Goal: Task Accomplishment & Management: Use online tool/utility

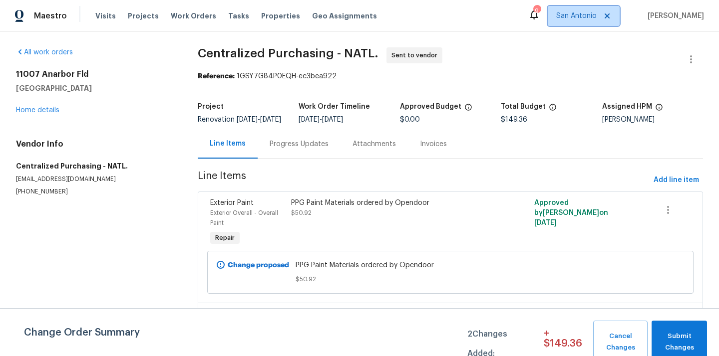
click at [596, 20] on span "San Antonio" at bounding box center [576, 16] width 40 height 10
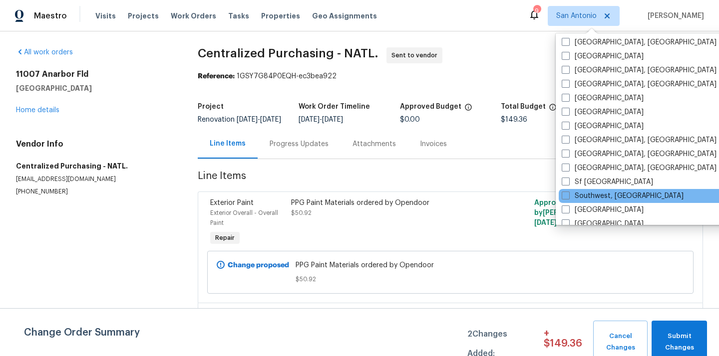
scroll to position [669, 0]
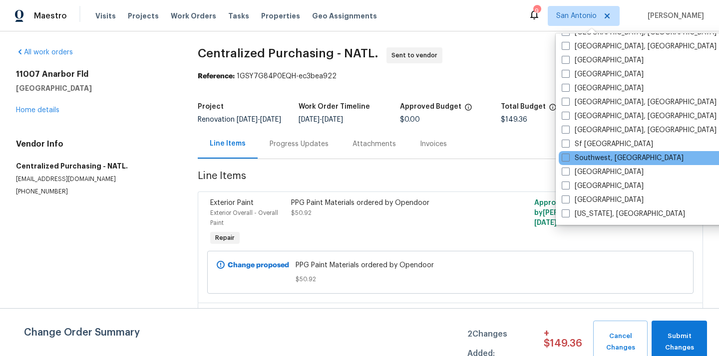
click at [604, 189] on div "[GEOGRAPHIC_DATA]" at bounding box center [658, 186] width 201 height 14
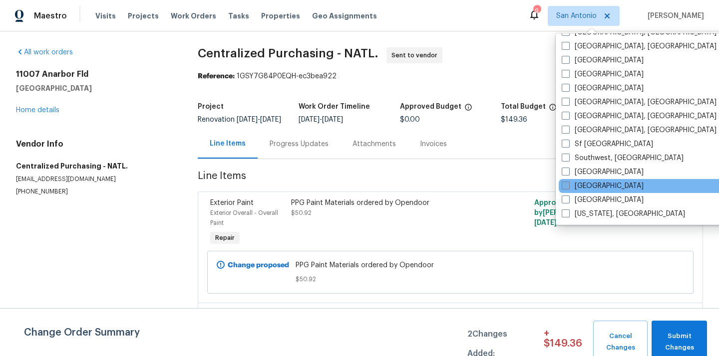
click at [593, 187] on label "[GEOGRAPHIC_DATA]" at bounding box center [602, 186] width 82 height 10
click at [568, 187] on input "[GEOGRAPHIC_DATA]" at bounding box center [564, 184] width 6 height 6
checkbox input "true"
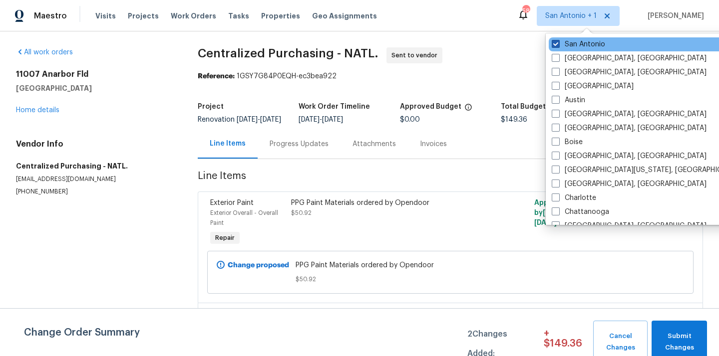
click at [558, 45] on span at bounding box center [555, 44] width 8 height 8
click at [558, 45] on input "San Antonio" at bounding box center [554, 42] width 6 height 6
checkbox input "false"
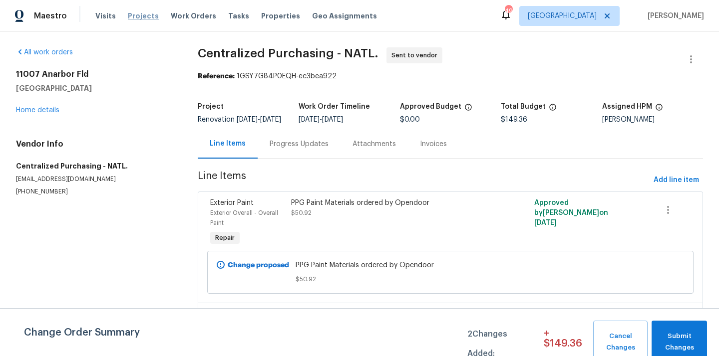
click at [138, 17] on span "Projects" at bounding box center [143, 16] width 31 height 10
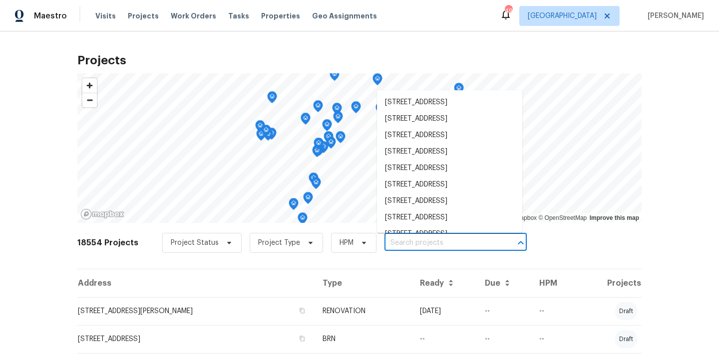
click at [426, 242] on input "text" at bounding box center [441, 243] width 114 height 15
paste input "[STREET_ADDRESS]"
type input "[STREET_ADDRESS]"
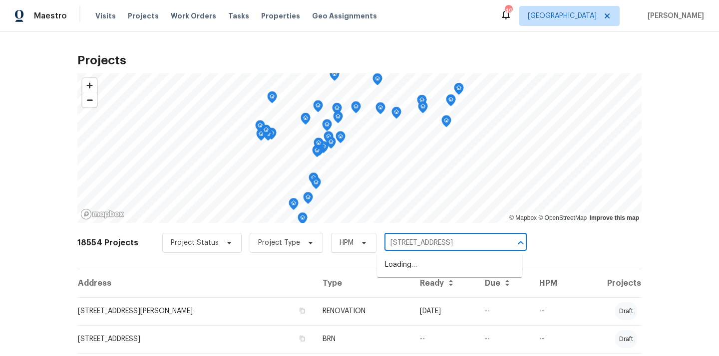
scroll to position [0, 27]
click at [428, 264] on li "[STREET_ADDRESS]" at bounding box center [449, 265] width 145 height 16
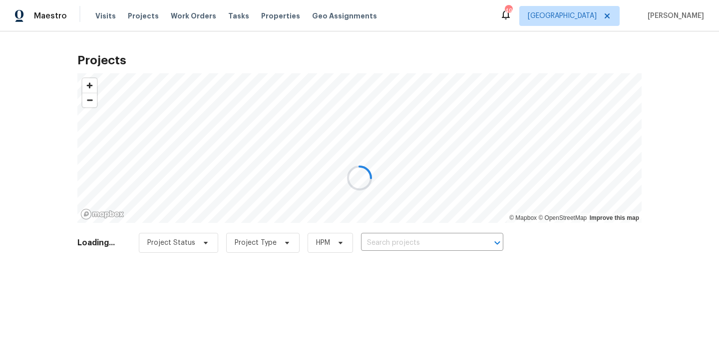
type input "[STREET_ADDRESS]"
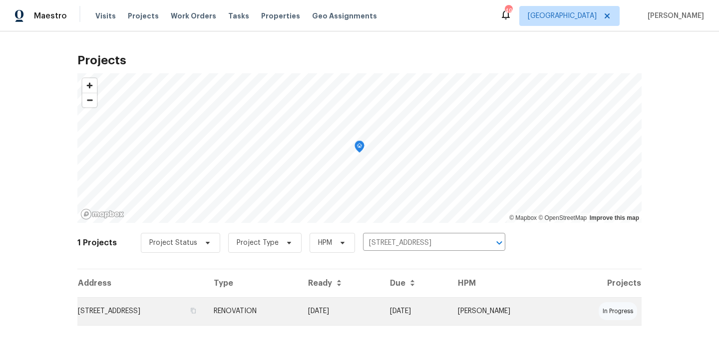
click at [300, 300] on td "RENOVATION" at bounding box center [253, 311] width 94 height 28
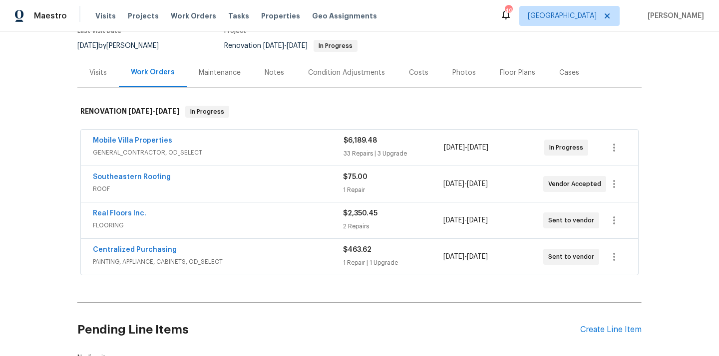
scroll to position [92, 0]
click at [147, 251] on link "Centralized Purchasing" at bounding box center [135, 250] width 84 height 7
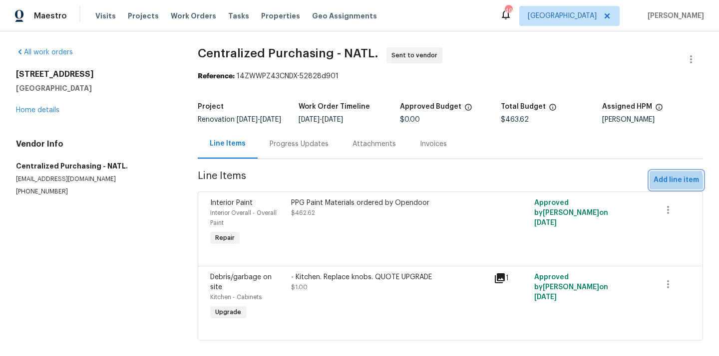
click at [655, 187] on span "Add line item" at bounding box center [675, 180] width 45 height 12
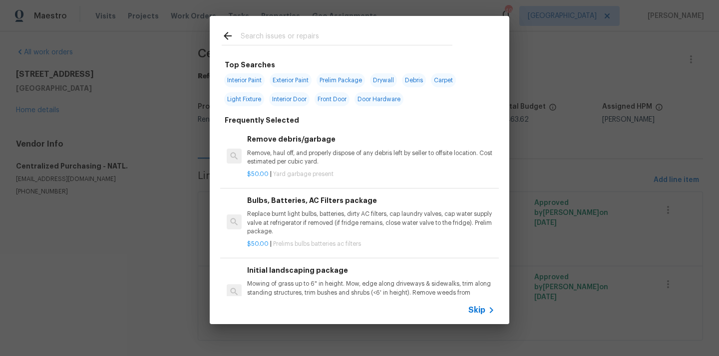
click at [432, 38] on input "text" at bounding box center [347, 37] width 212 height 15
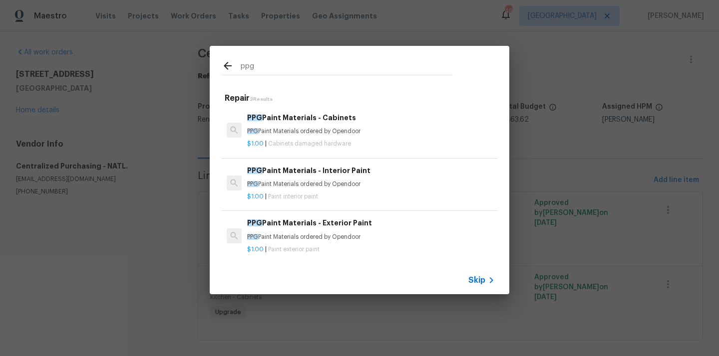
type input "ppg"
click at [330, 226] on h6 "PPG Paint Materials - Exterior Paint" at bounding box center [370, 223] width 247 height 11
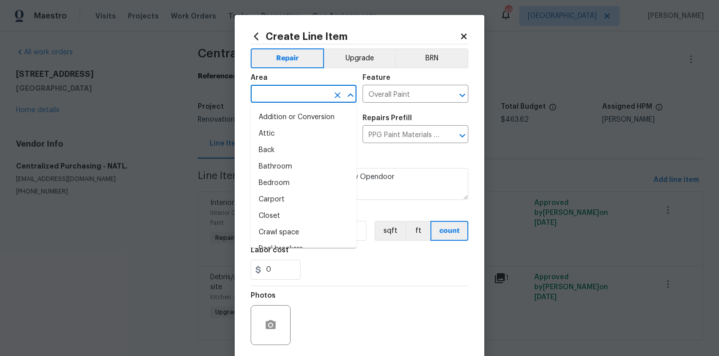
click at [283, 99] on input "text" at bounding box center [289, 94] width 78 height 15
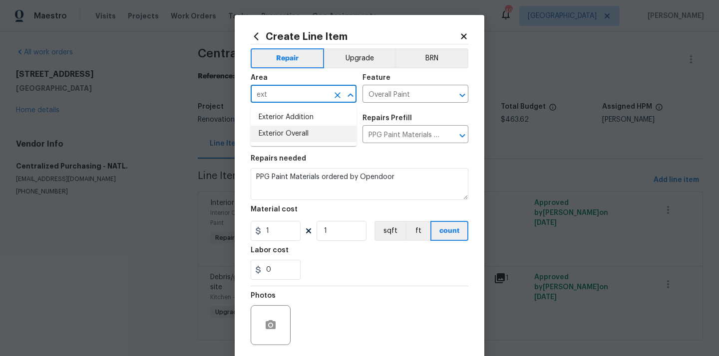
click at [286, 130] on li "Exterior Overall" at bounding box center [303, 134] width 106 height 16
type input "Exterior Overall"
drag, startPoint x: 277, startPoint y: 231, endPoint x: 240, endPoint y: 231, distance: 37.4
click at [243, 231] on div "Create Line Item Repair Upgrade BRN Area Exterior Overall ​ Feature Overall Pai…" at bounding box center [359, 215] width 249 height 400
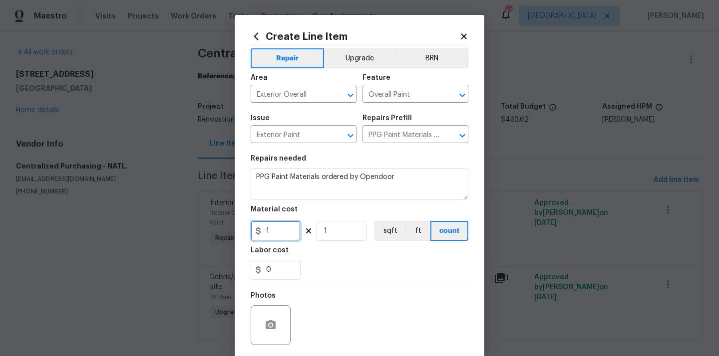
paste input "405.59"
type input "405.59"
click at [353, 260] on div "0" at bounding box center [359, 270] width 218 height 20
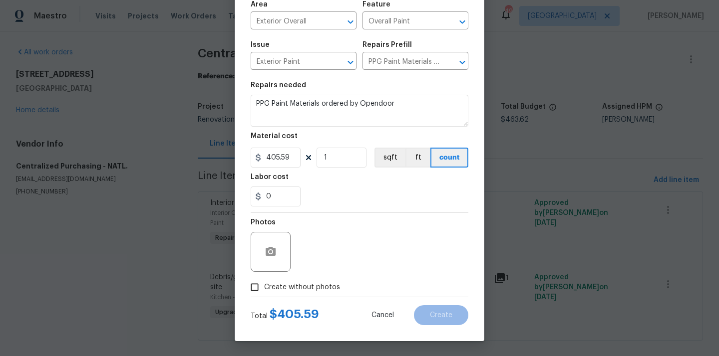
click at [303, 290] on span "Create without photos" at bounding box center [302, 287] width 76 height 10
click at [264, 290] on input "Create without photos" at bounding box center [254, 287] width 19 height 19
checkbox input "true"
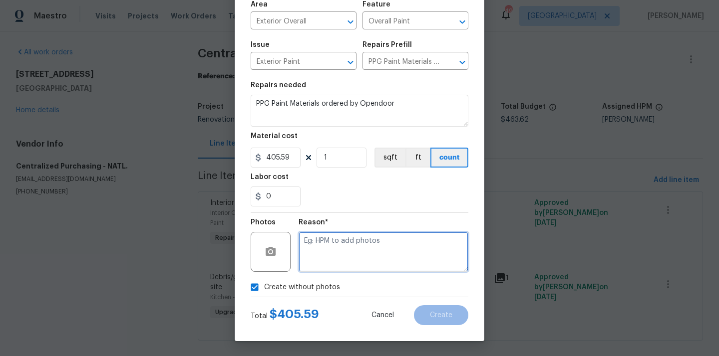
click at [330, 250] on textarea at bounding box center [383, 252] width 170 height 40
type textarea "N/A"
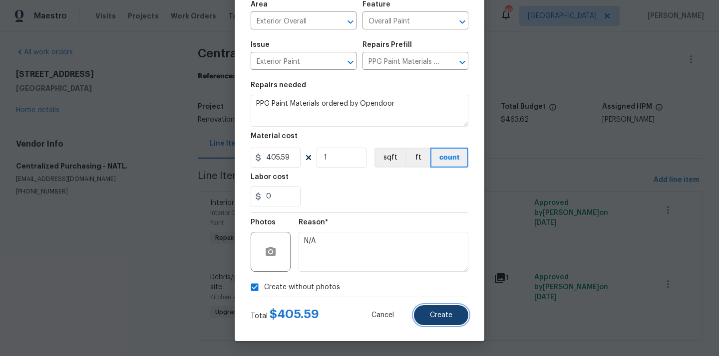
click at [427, 315] on button "Create" at bounding box center [441, 315] width 54 height 20
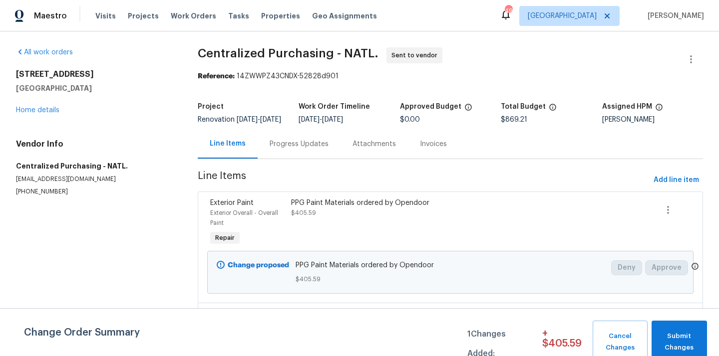
click at [44, 105] on div "[STREET_ADDRESS][PERSON_NAME] Home details" at bounding box center [95, 92] width 158 height 46
click at [39, 110] on link "Home details" at bounding box center [37, 110] width 43 height 7
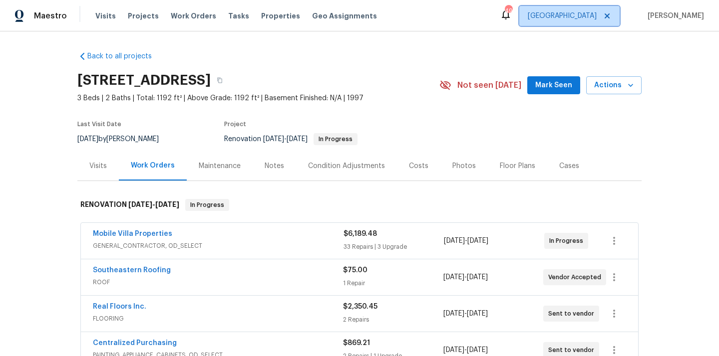
click at [596, 17] on span "[GEOGRAPHIC_DATA]" at bounding box center [561, 16] width 69 height 10
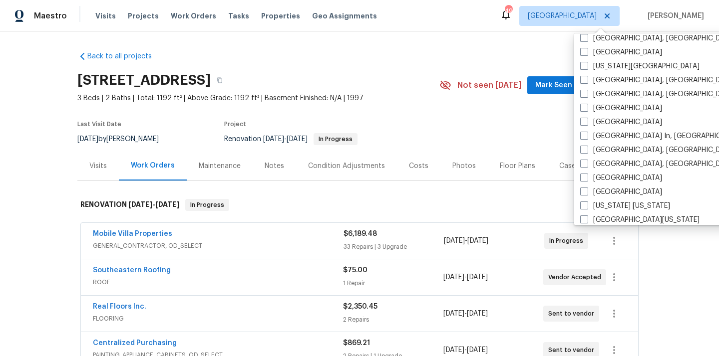
scroll to position [441, 0]
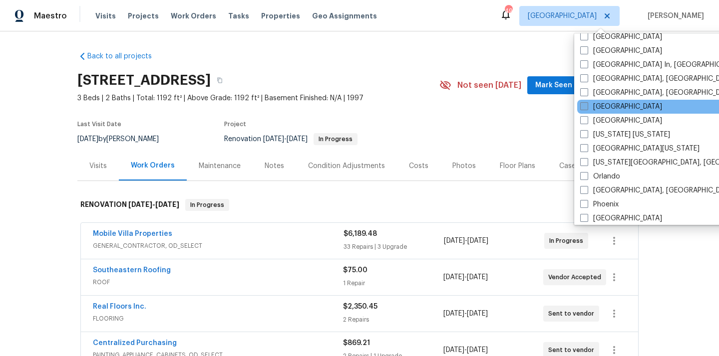
click at [606, 109] on label "[GEOGRAPHIC_DATA]" at bounding box center [621, 107] width 82 height 10
click at [586, 108] on input "[GEOGRAPHIC_DATA]" at bounding box center [583, 105] width 6 height 6
checkbox input "true"
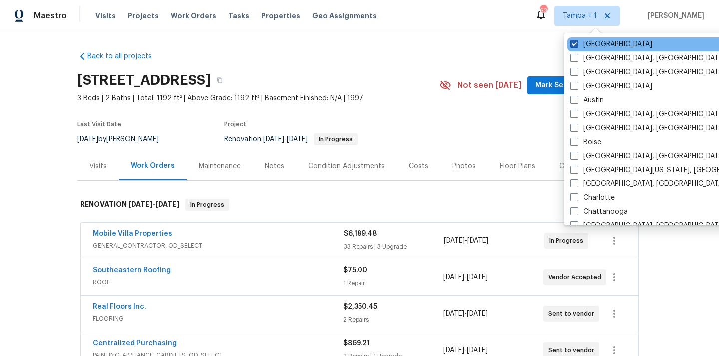
click at [582, 45] on label "[GEOGRAPHIC_DATA]" at bounding box center [611, 44] width 82 height 10
click at [576, 45] on input "[GEOGRAPHIC_DATA]" at bounding box center [573, 42] width 6 height 6
checkbox input "false"
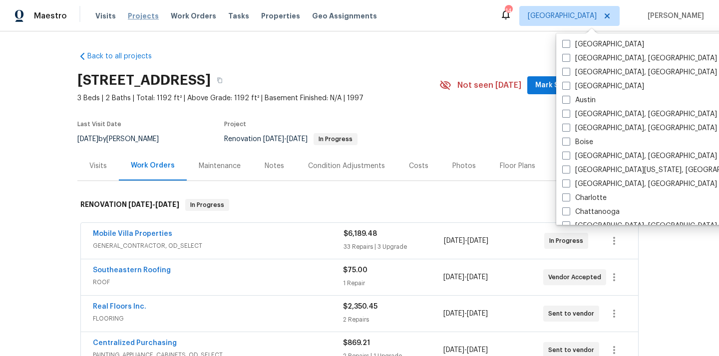
click at [137, 15] on span "Projects" at bounding box center [143, 16] width 31 height 10
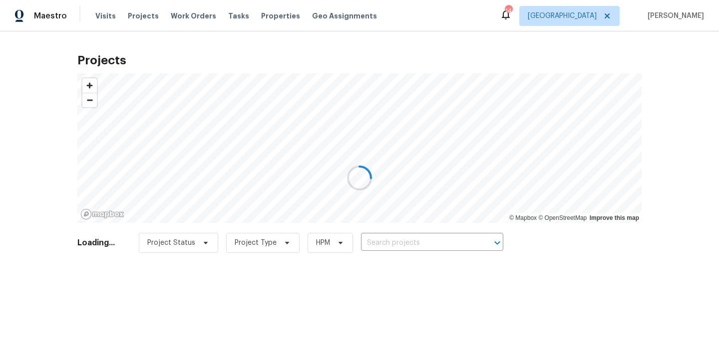
click at [443, 248] on div at bounding box center [359, 178] width 719 height 356
click at [443, 247] on div at bounding box center [359, 178] width 719 height 356
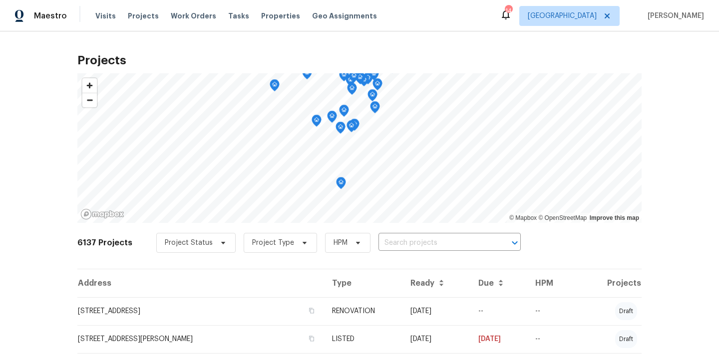
click at [443, 247] on input "text" at bounding box center [435, 243] width 114 height 15
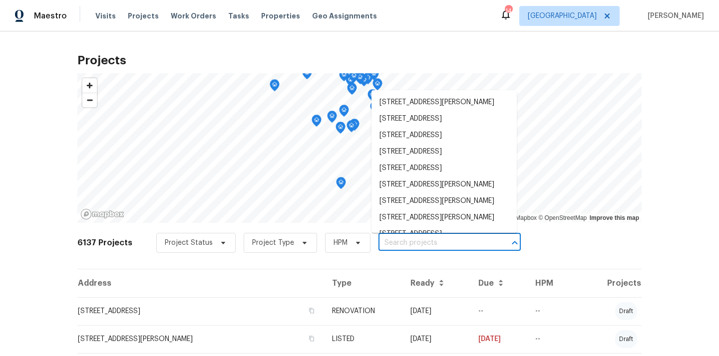
paste input "2016 [GEOGRAPHIC_DATA]"
type input "2016 [GEOGRAPHIC_DATA]"
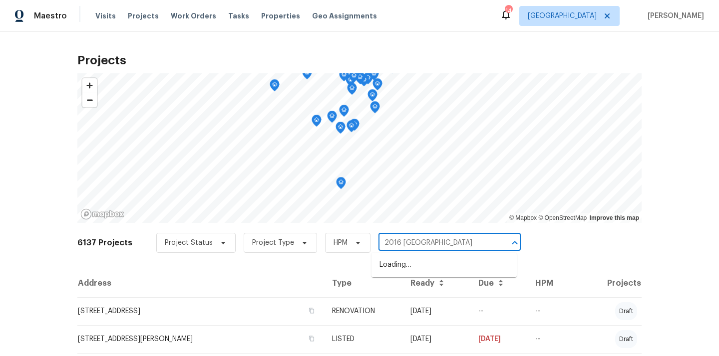
scroll to position [0, 16]
click at [442, 264] on li "[STREET_ADDRESS]" at bounding box center [443, 265] width 145 height 16
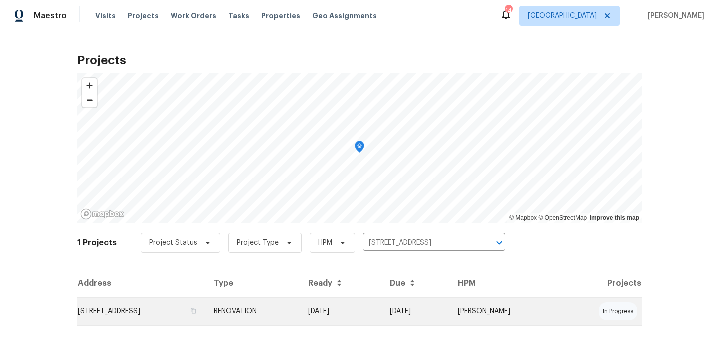
click at [382, 302] on td "[DATE]" at bounding box center [341, 311] width 82 height 28
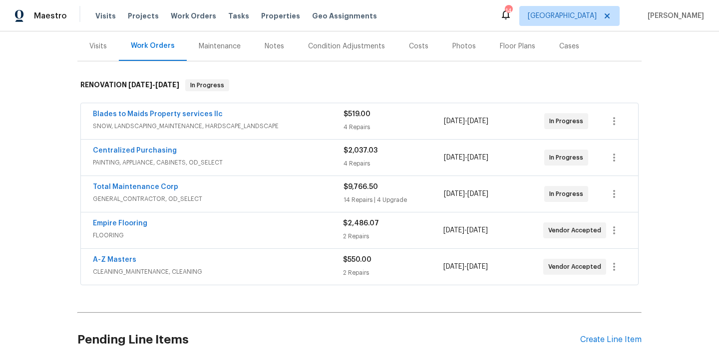
scroll to position [118, 0]
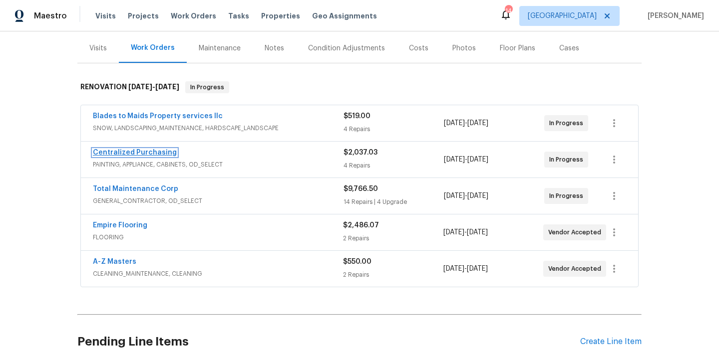
click at [155, 151] on link "Centralized Purchasing" at bounding box center [135, 152] width 84 height 7
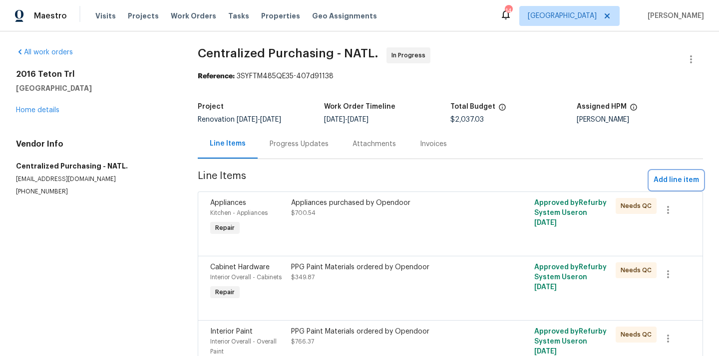
click at [682, 178] on span "Add line item" at bounding box center [675, 180] width 45 height 12
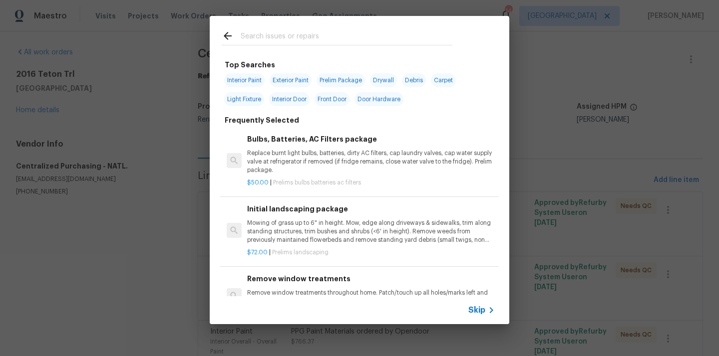
click at [318, 36] on input "text" at bounding box center [347, 37] width 212 height 15
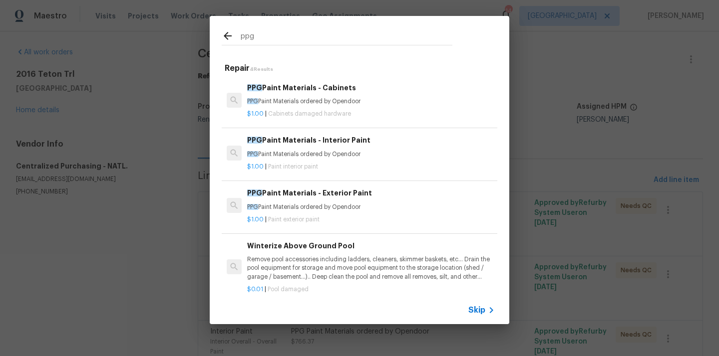
type input "ppg"
click at [323, 201] on div "PPG Paint Materials - Exterior Paint PPG Paint Materials ordered by Opendoor" at bounding box center [370, 200] width 247 height 24
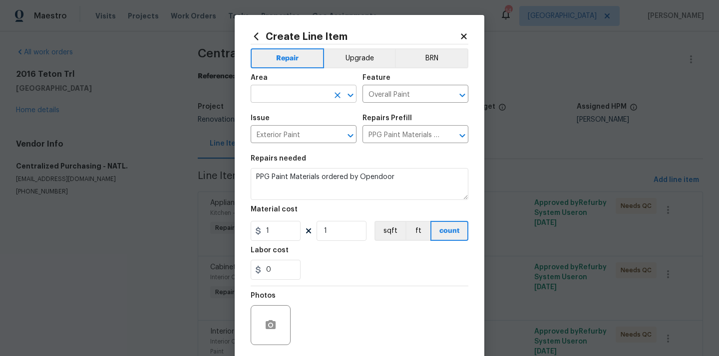
click at [290, 92] on input "text" at bounding box center [289, 94] width 78 height 15
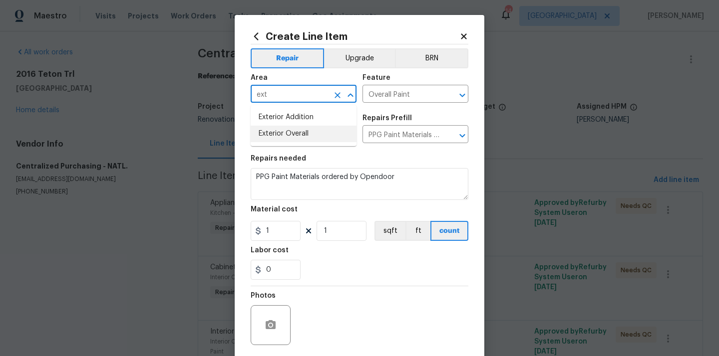
click at [285, 136] on li "Exterior Overall" at bounding box center [303, 134] width 106 height 16
type input "Exterior Overall"
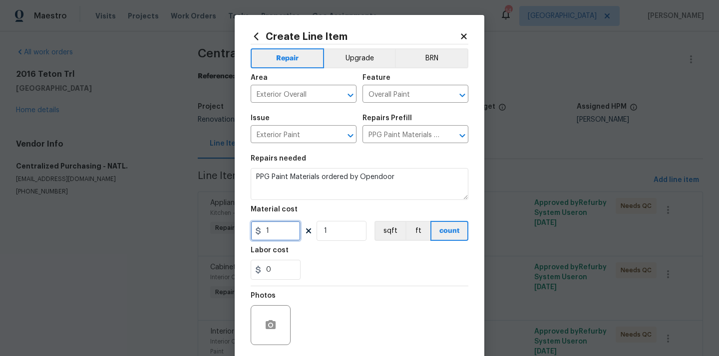
drag, startPoint x: 277, startPoint y: 236, endPoint x: 238, endPoint y: 224, distance: 40.6
click at [240, 225] on div "Create Line Item Repair Upgrade BRN Area Exterior Overall ​ Feature Overall Pai…" at bounding box center [359, 215] width 249 height 400
paste input "266.8"
type input "266.81"
click at [351, 266] on div "0" at bounding box center [359, 270] width 218 height 20
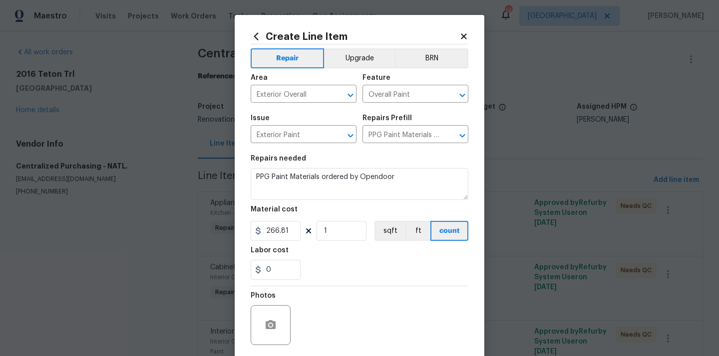
scroll to position [74, 0]
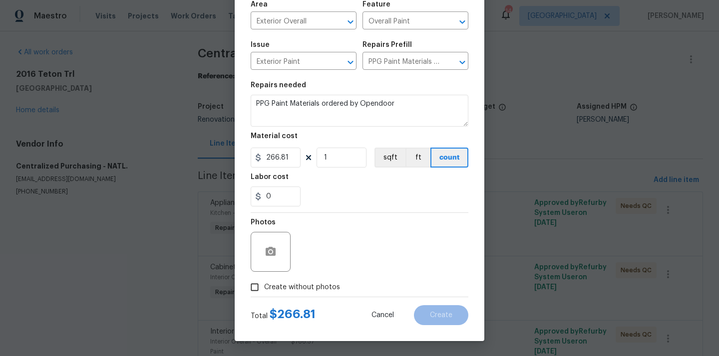
click at [317, 288] on span "Create without photos" at bounding box center [302, 287] width 76 height 10
click at [264, 288] on input "Create without photos" at bounding box center [254, 287] width 19 height 19
checkbox input "true"
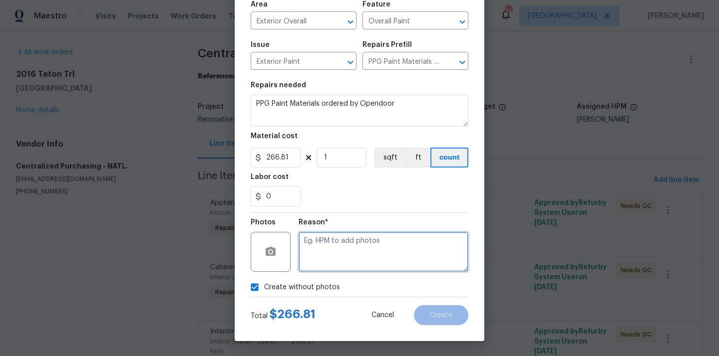
click at [342, 249] on textarea at bounding box center [383, 252] width 170 height 40
type textarea "N/A"
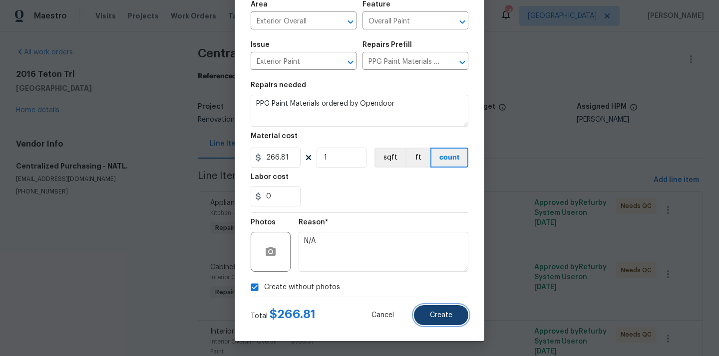
click at [428, 318] on button "Create" at bounding box center [441, 315] width 54 height 20
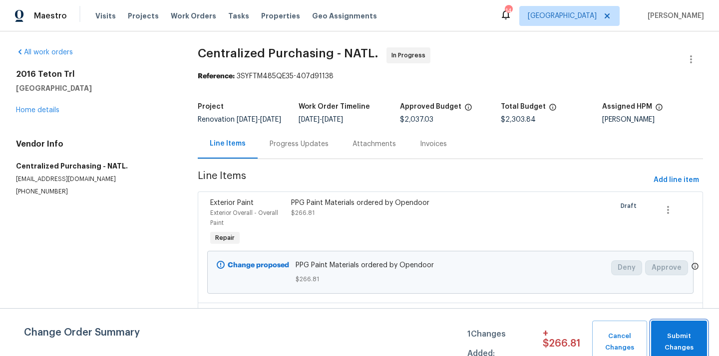
click at [681, 329] on button "Submit Changes" at bounding box center [679, 342] width 56 height 43
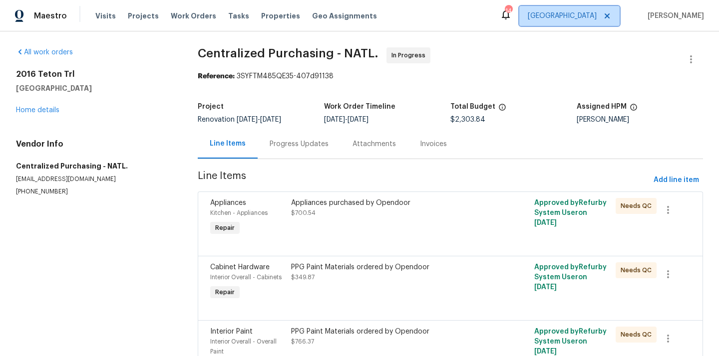
click at [587, 8] on span "[GEOGRAPHIC_DATA]" at bounding box center [569, 16] width 100 height 20
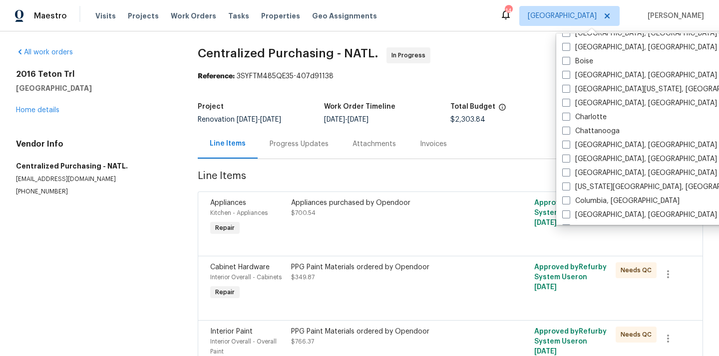
scroll to position [83, 0]
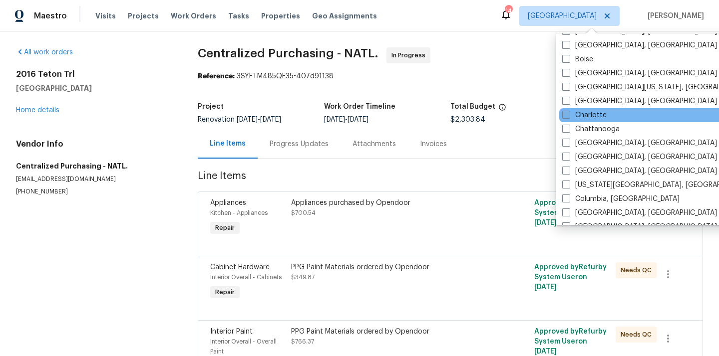
click at [577, 111] on label "Charlotte" at bounding box center [584, 115] width 44 height 10
click at [568, 111] on input "Charlotte" at bounding box center [565, 113] width 6 height 6
checkbox input "true"
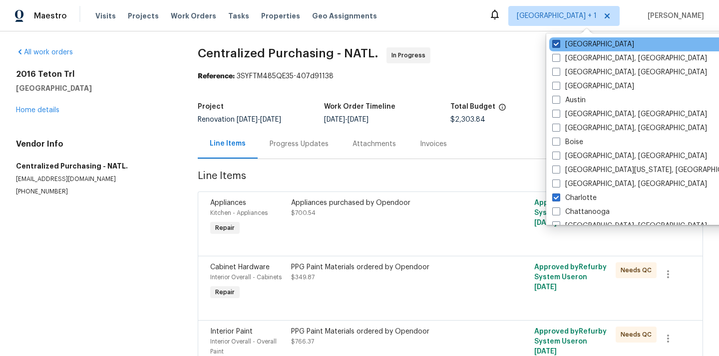
click at [580, 42] on label "[GEOGRAPHIC_DATA]" at bounding box center [593, 44] width 82 height 10
click at [558, 42] on input "[GEOGRAPHIC_DATA]" at bounding box center [555, 42] width 6 height 6
checkbox input "false"
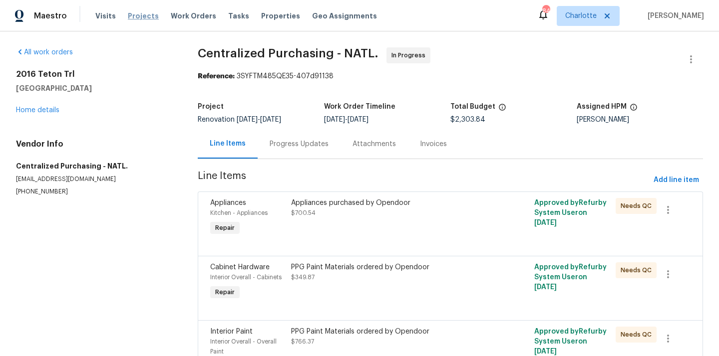
click at [141, 14] on span "Projects" at bounding box center [143, 16] width 31 height 10
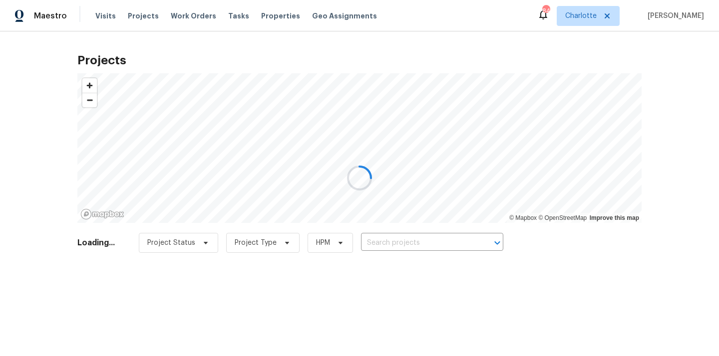
click at [427, 240] on div at bounding box center [359, 178] width 719 height 356
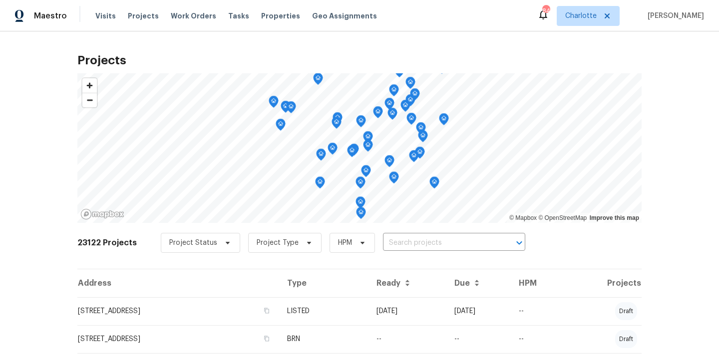
click at [427, 240] on input "text" at bounding box center [440, 243] width 114 height 15
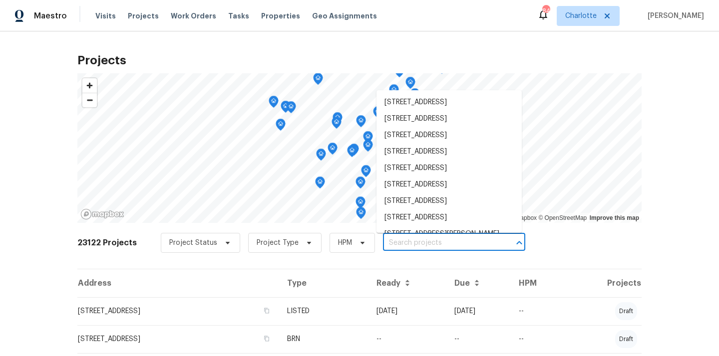
paste input "[STREET_ADDRESS]"
type input "[STREET_ADDRESS]"
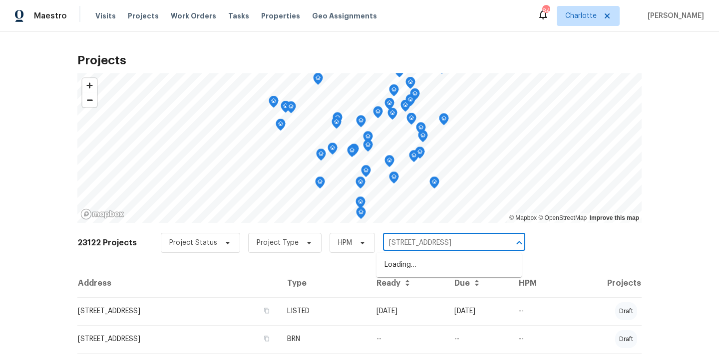
scroll to position [0, 36]
click at [427, 273] on li "[STREET_ADDRESS]" at bounding box center [448, 265] width 145 height 16
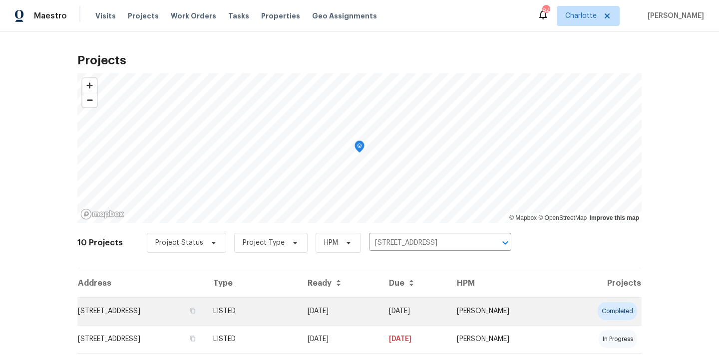
click at [299, 316] on td "LISTED" at bounding box center [252, 311] width 94 height 28
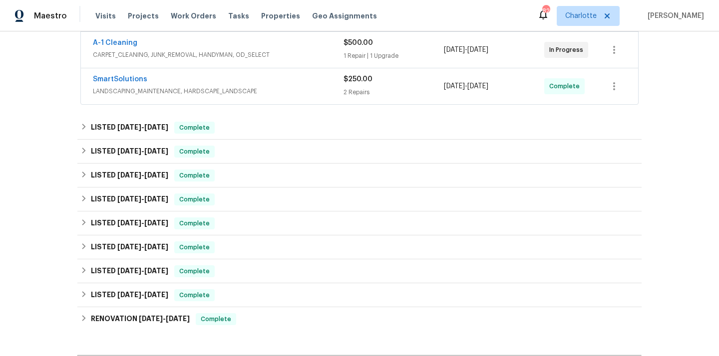
scroll to position [355, 0]
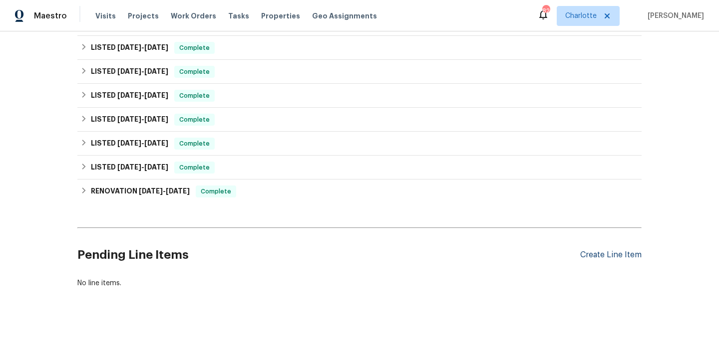
click at [621, 253] on div "Create Line Item" at bounding box center [610, 254] width 61 height 9
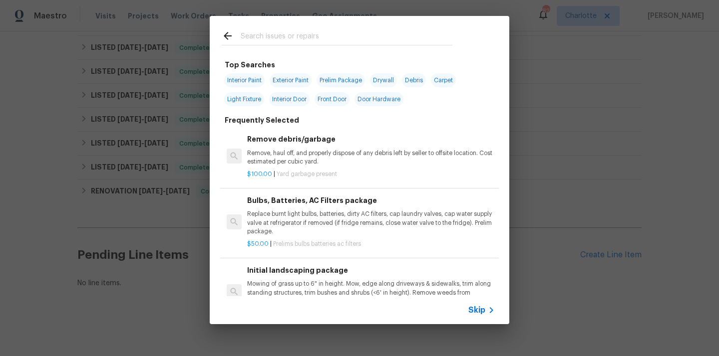
click at [388, 32] on input "text" at bounding box center [347, 37] width 212 height 15
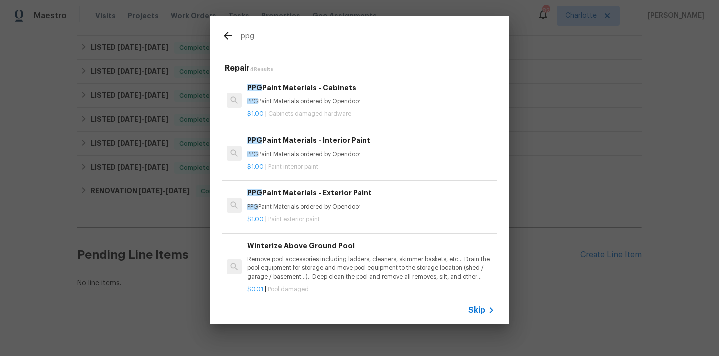
type input "ppg"
click at [334, 153] on p "PPG Paint Materials ordered by Opendoor" at bounding box center [370, 154] width 247 height 8
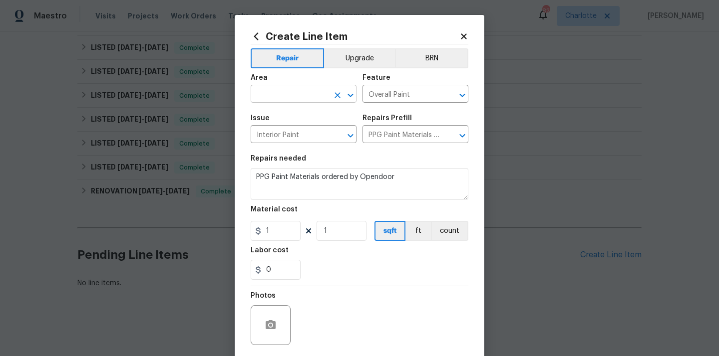
click at [304, 94] on input "text" at bounding box center [289, 94] width 78 height 15
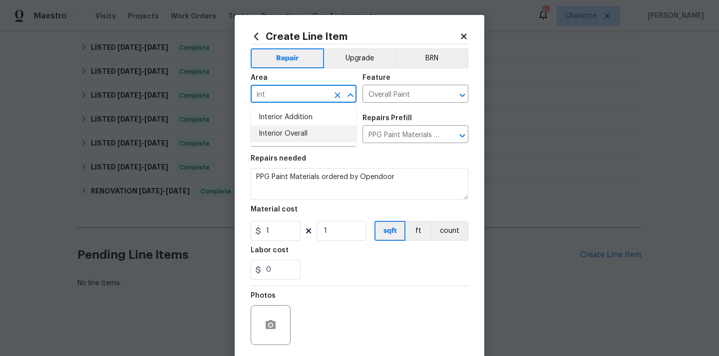
click at [292, 138] on li "Interior Overall" at bounding box center [303, 134] width 106 height 16
type input "Interior Overall"
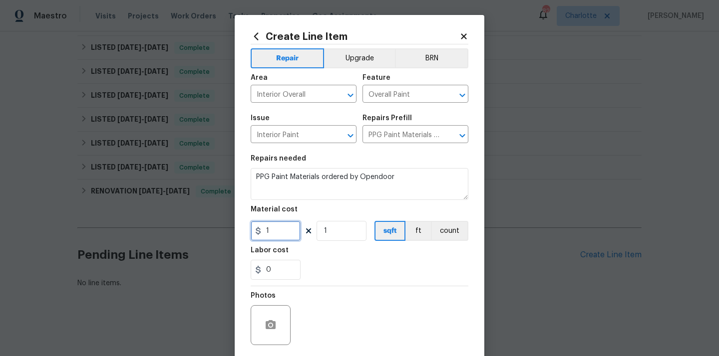
drag, startPoint x: 275, startPoint y: 234, endPoint x: 242, endPoint y: 234, distance: 32.9
click at [243, 234] on div "Create Line Item Repair Upgrade BRN Area Interior Overall ​ Feature Overall Pai…" at bounding box center [359, 215] width 249 height 400
paste input "49.16"
type input "49.16"
click at [331, 244] on section "Repairs needed PPG Paint Materials ordered by Opendoor Material cost 49.16 1 sq…" at bounding box center [359, 217] width 218 height 137
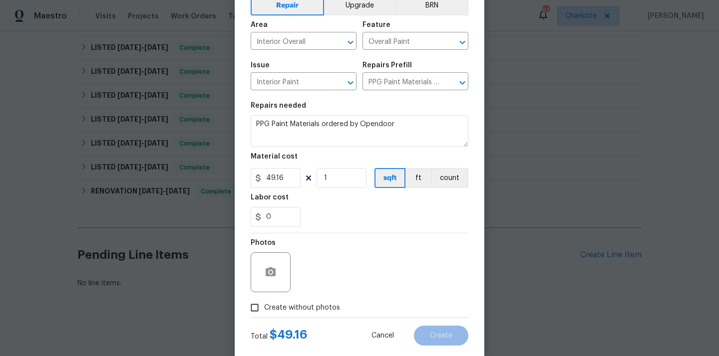
scroll to position [74, 0]
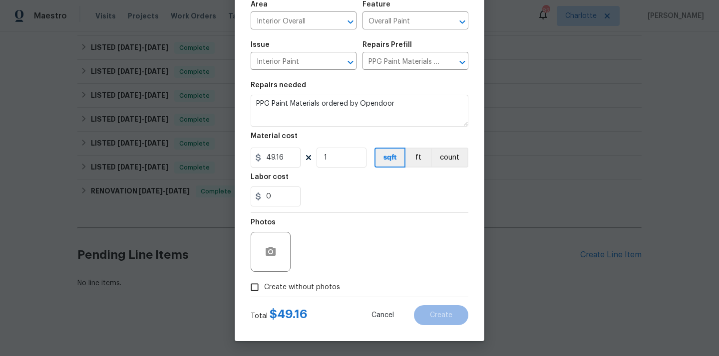
click at [301, 292] on label "Create without photos" at bounding box center [292, 287] width 95 height 19
click at [264, 292] on input "Create without photos" at bounding box center [254, 287] width 19 height 19
checkbox input "true"
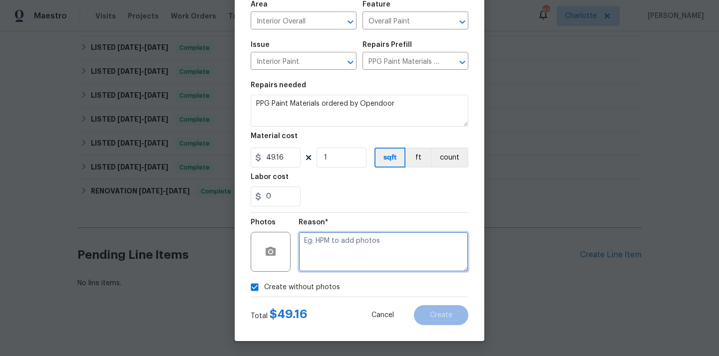
click at [330, 249] on textarea at bounding box center [383, 252] width 170 height 40
type textarea "N/A"
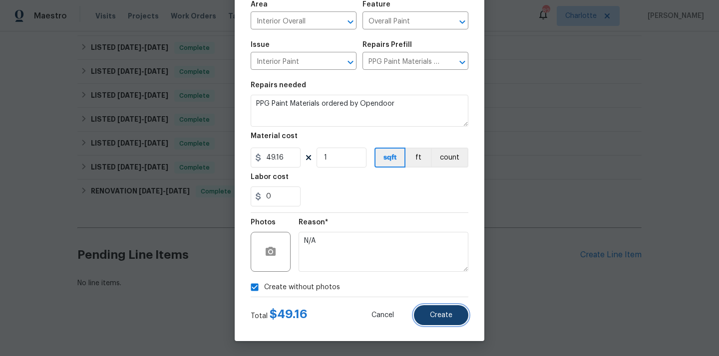
click at [435, 310] on button "Create" at bounding box center [441, 315] width 54 height 20
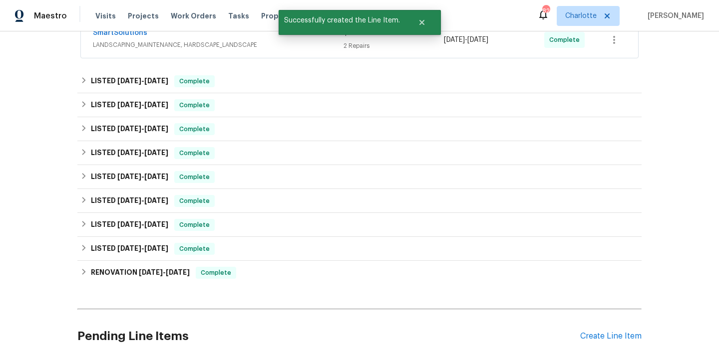
scroll to position [469, 0]
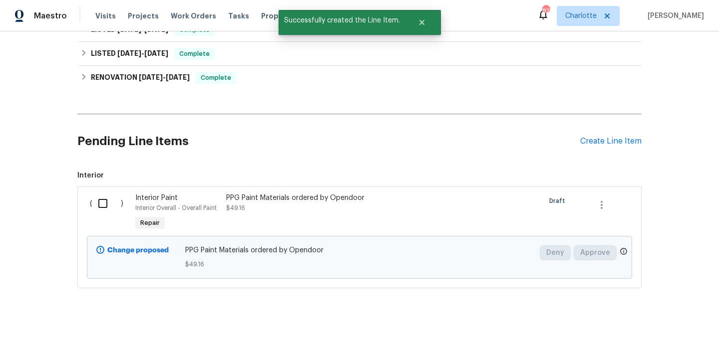
click at [106, 202] on input "checkbox" at bounding box center [106, 203] width 28 height 21
checkbox input "true"
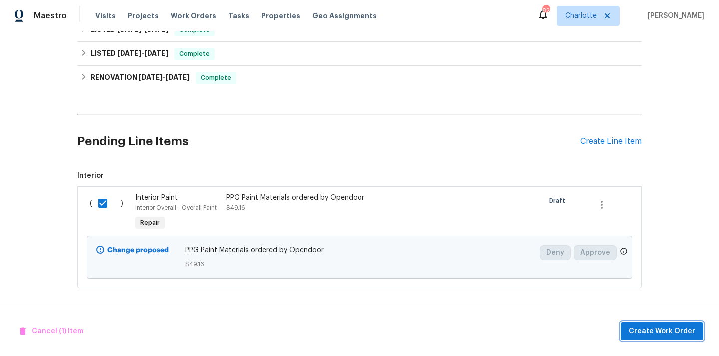
click at [640, 333] on span "Create Work Order" at bounding box center [661, 331] width 66 height 12
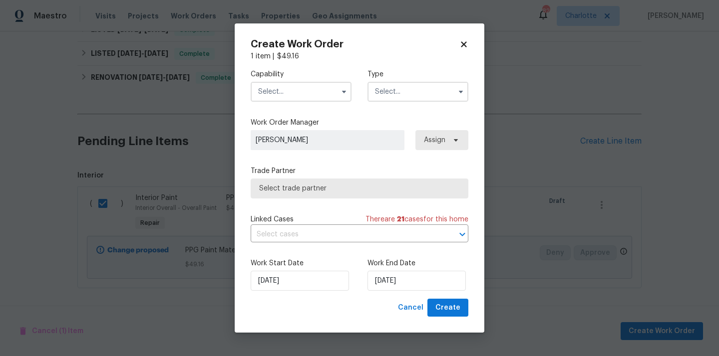
click at [331, 96] on input "text" at bounding box center [300, 92] width 101 height 20
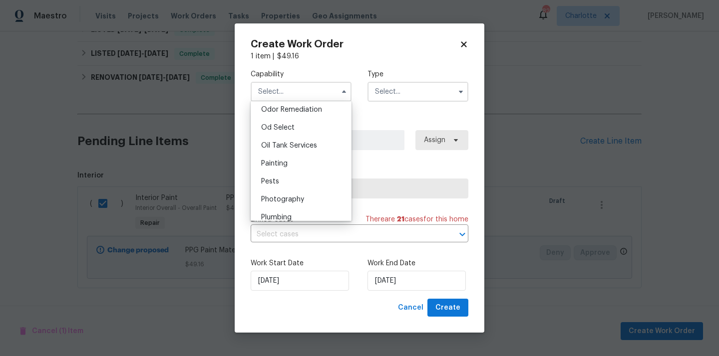
scroll to position [791, 0]
click at [314, 163] on div "Painting" at bounding box center [301, 160] width 96 height 18
type input "Painting"
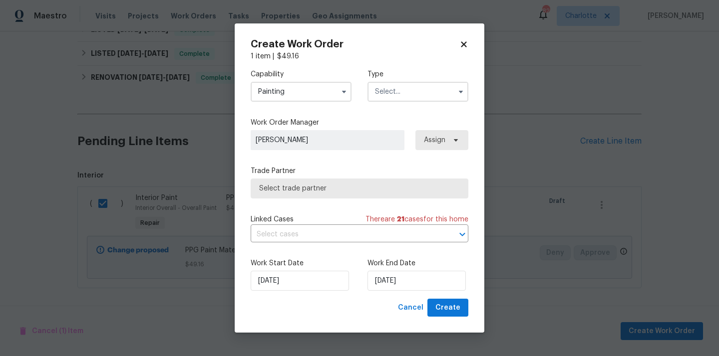
click at [407, 89] on input "text" at bounding box center [417, 92] width 101 height 20
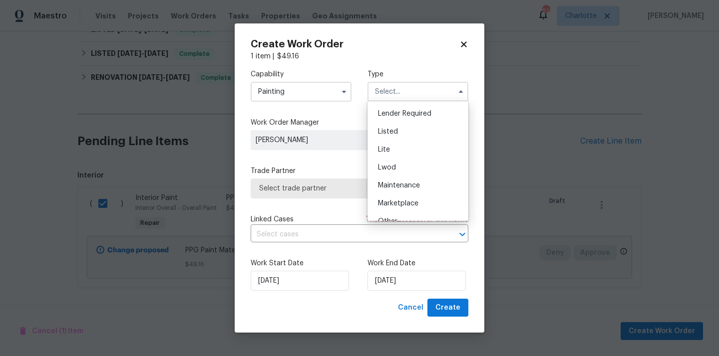
scroll to position [88, 0]
click at [400, 135] on div "Listed" at bounding box center [418, 133] width 96 height 18
type input "Listed"
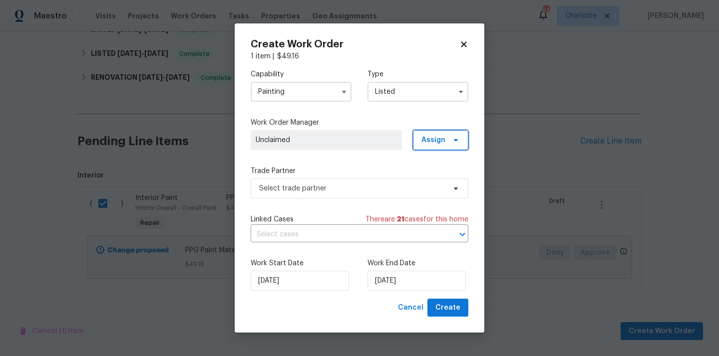
click at [437, 139] on span "Assign" at bounding box center [433, 140] width 24 height 10
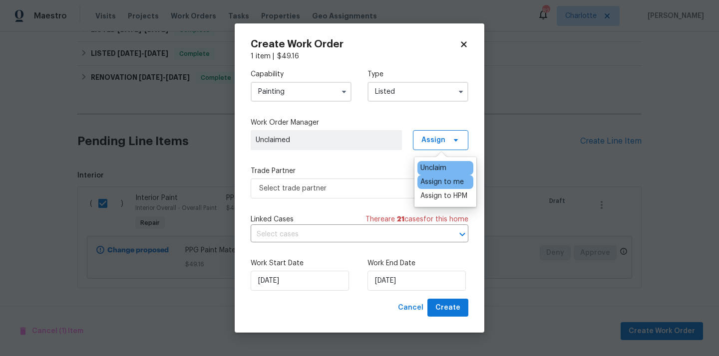
click at [433, 185] on div "Assign to me" at bounding box center [441, 182] width 43 height 10
click at [350, 195] on span "Select trade partner" at bounding box center [359, 189] width 218 height 20
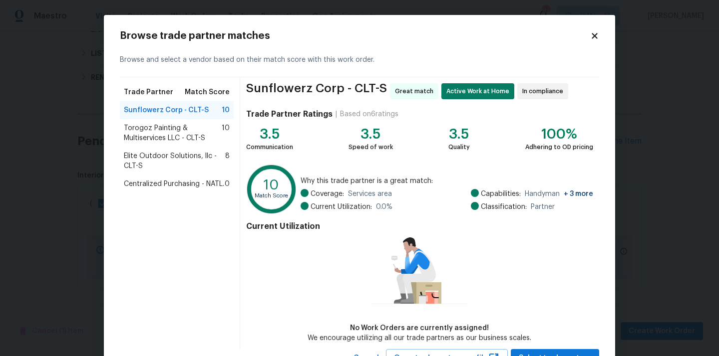
click at [185, 187] on span "Centralized Purchasing - NATL." at bounding box center [174, 184] width 100 height 10
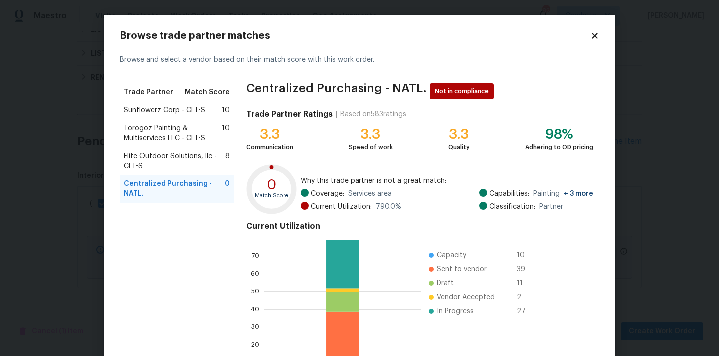
scroll to position [84, 0]
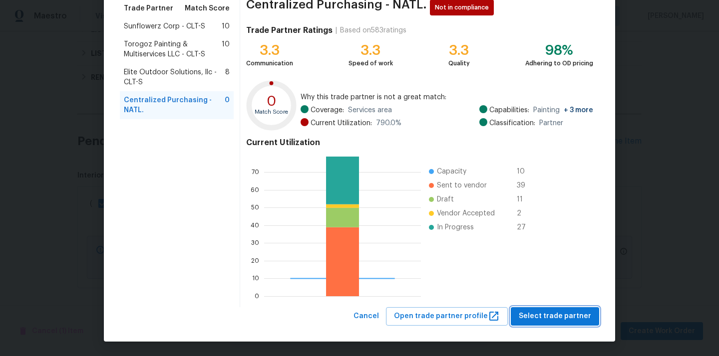
click at [566, 316] on span "Select trade partner" at bounding box center [554, 316] width 72 height 12
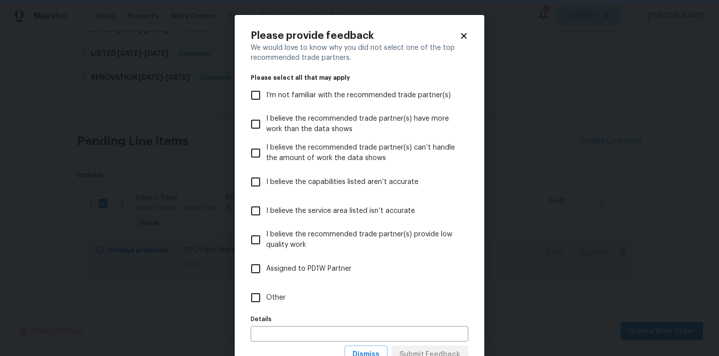
scroll to position [0, 0]
click at [435, 300] on label "Other" at bounding box center [352, 297] width 215 height 29
click at [266, 300] on input "Other" at bounding box center [255, 297] width 21 height 21
checkbox input "true"
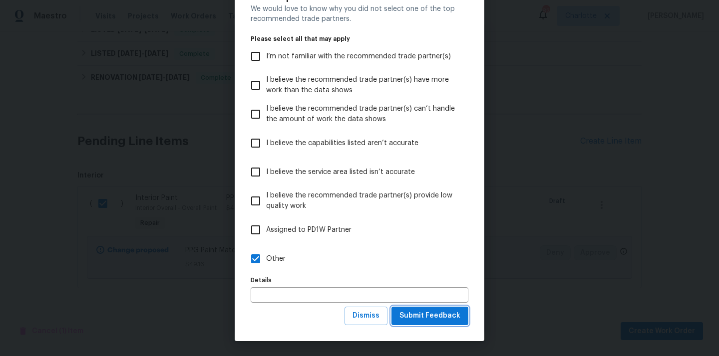
click at [432, 308] on button "Submit Feedback" at bounding box center [429, 316] width 77 height 18
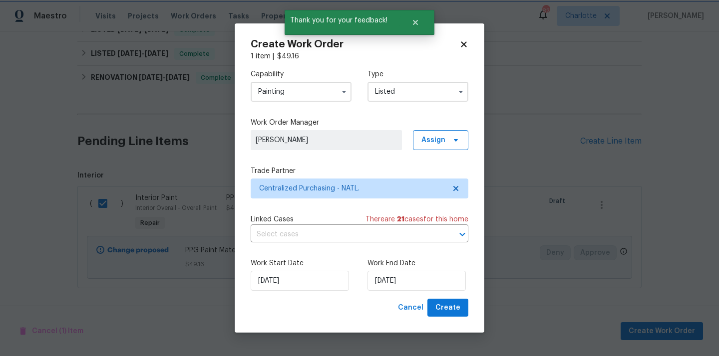
scroll to position [0, 0]
click at [439, 305] on span "Create" at bounding box center [447, 308] width 25 height 12
checkbox input "false"
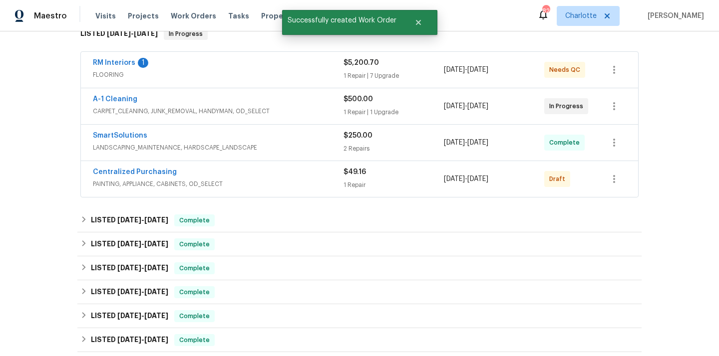
scroll to position [181, 0]
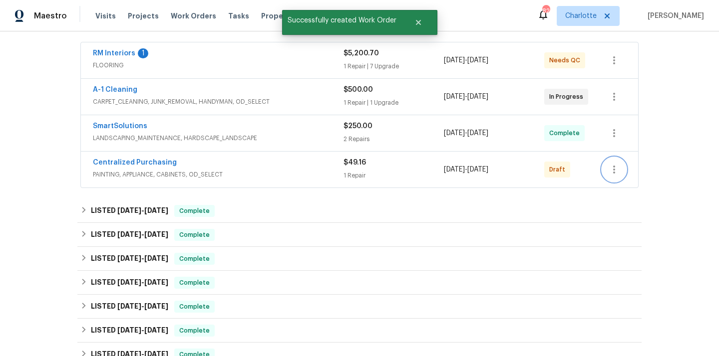
click at [618, 164] on icon "button" at bounding box center [614, 170] width 12 height 12
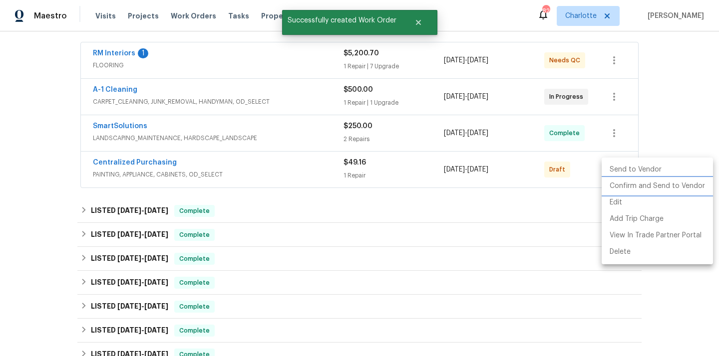
click at [616, 180] on li "Confirm and Send to Vendor" at bounding box center [656, 186] width 111 height 16
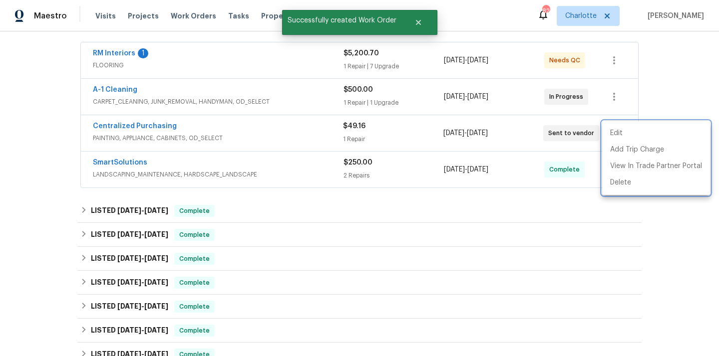
click at [207, 138] on div at bounding box center [359, 178] width 719 height 356
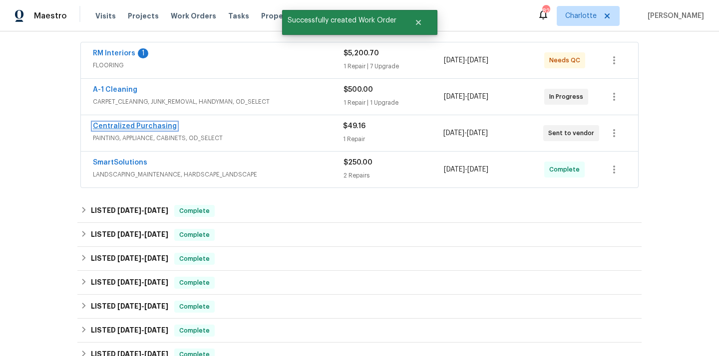
click at [151, 124] on link "Centralized Purchasing" at bounding box center [135, 126] width 84 height 7
